Goal: Find specific page/section: Find specific page/section

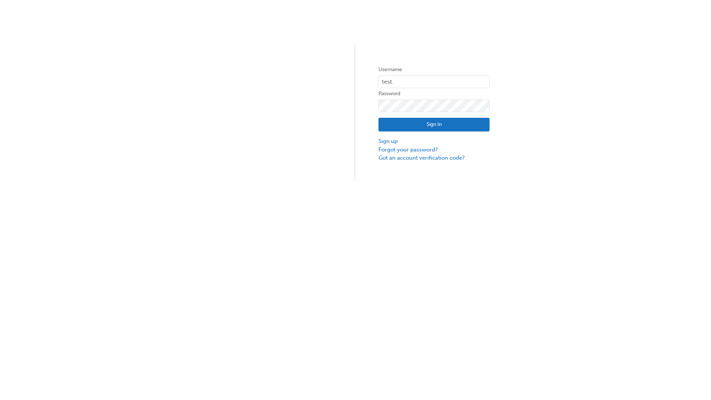
type input "test.e2e.user31"
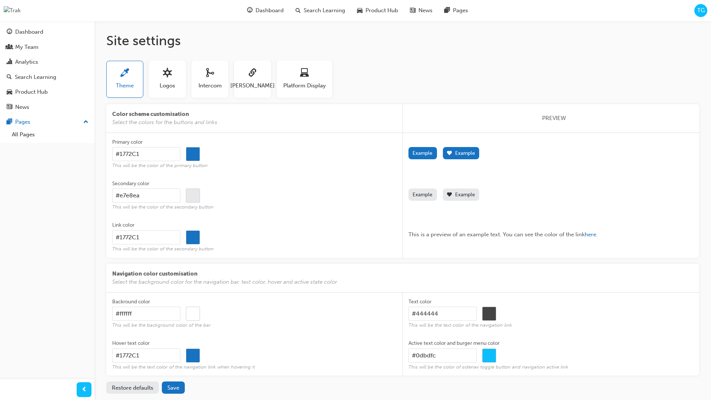
scroll to position [36, 0]
